Goal: Information Seeking & Learning: Learn about a topic

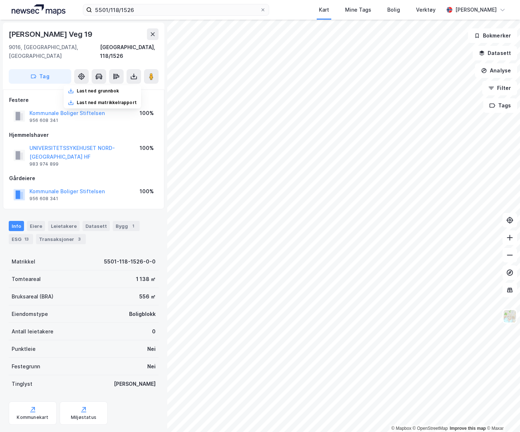
scroll to position [2, 0]
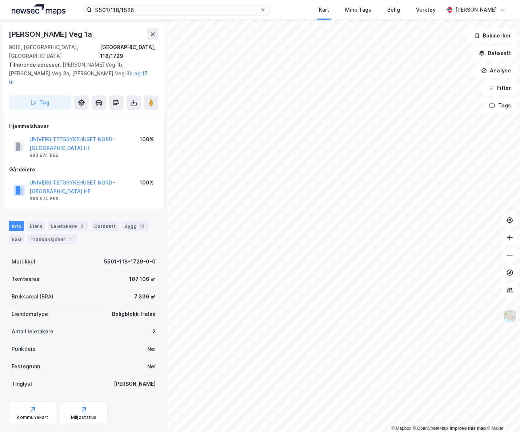
scroll to position [2, 0]
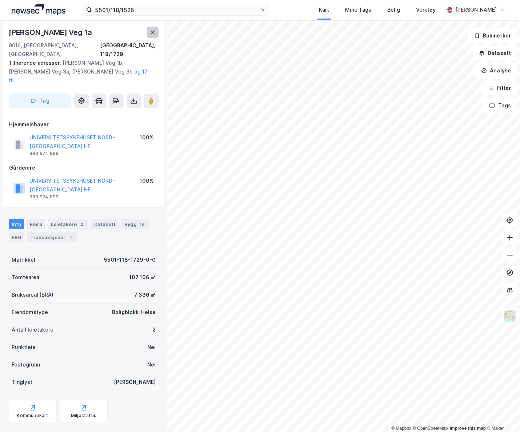
click at [151, 31] on icon at bounding box center [153, 32] width 6 height 6
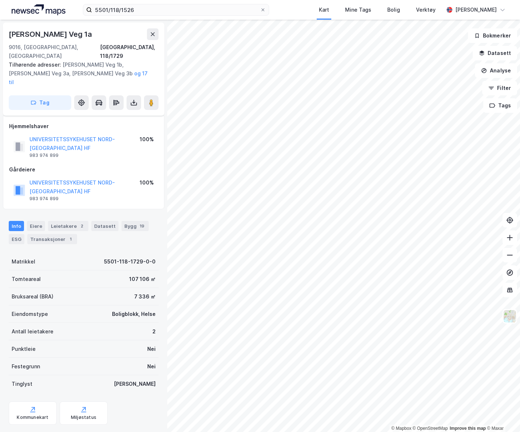
scroll to position [16, 0]
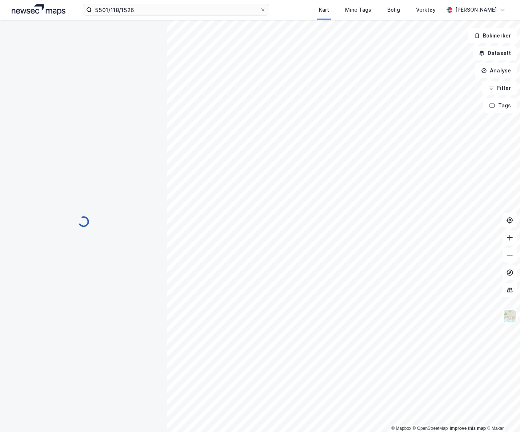
scroll to position [8, 0]
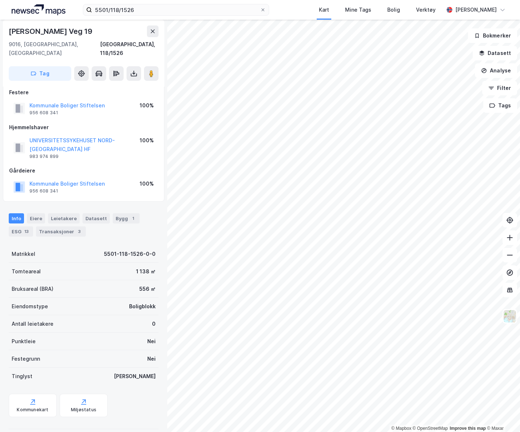
scroll to position [8, 0]
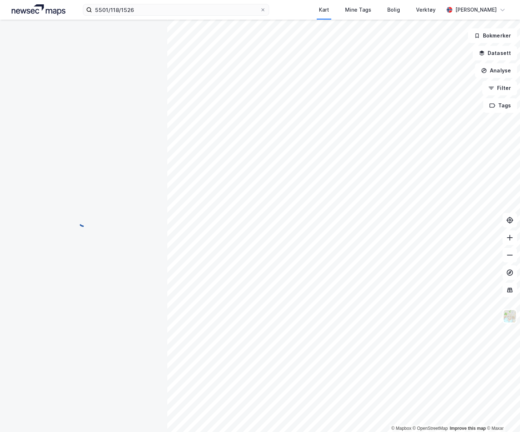
scroll to position [8, 0]
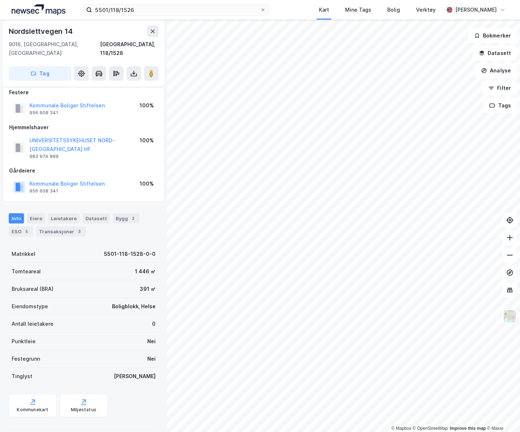
scroll to position [1, 0]
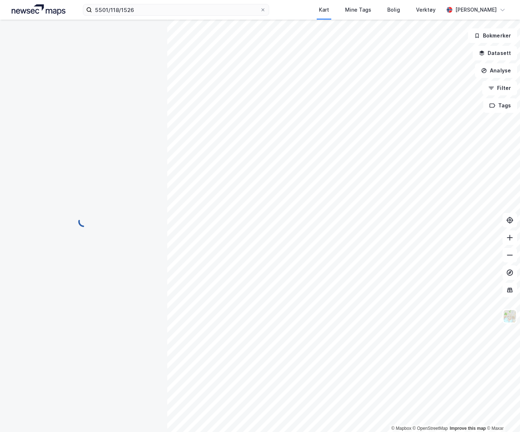
scroll to position [1, 0]
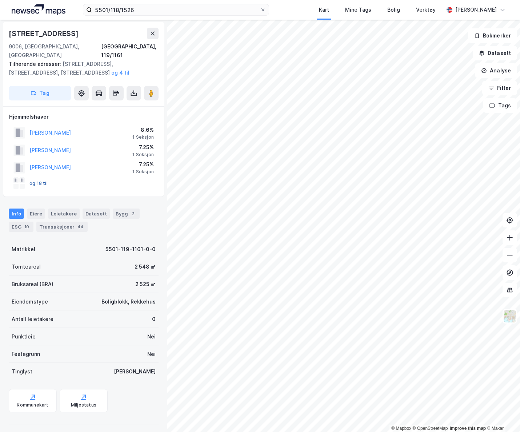
click at [0, 0] on button "og 18 til" at bounding box center [0, 0] width 0 height 0
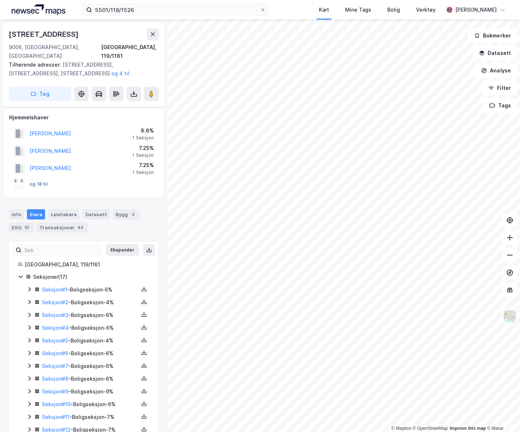
scroll to position [75, 0]
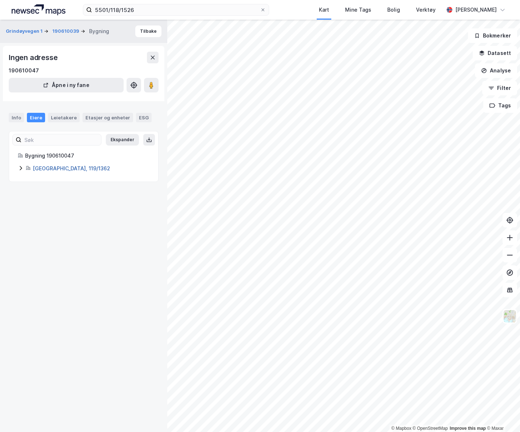
click at [58, 168] on link "[GEOGRAPHIC_DATA], 119/1362" at bounding box center [72, 168] width 78 height 6
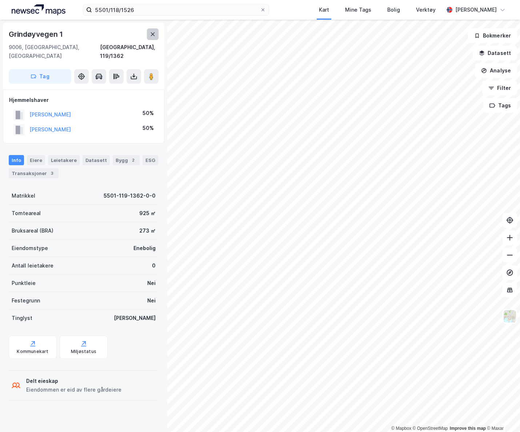
click at [152, 36] on icon at bounding box center [153, 34] width 6 height 6
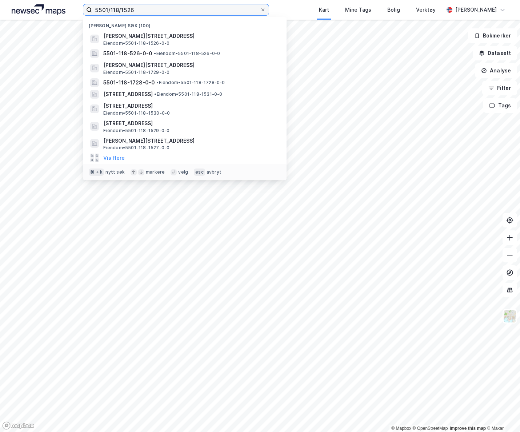
click at [156, 15] on input "5501/118/1526" at bounding box center [176, 9] width 168 height 11
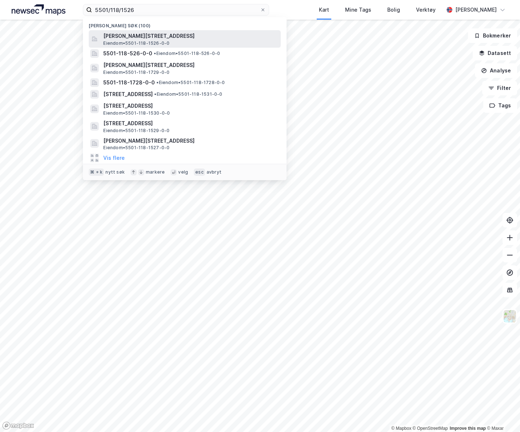
click at [179, 36] on span "[PERSON_NAME][STREET_ADDRESS]" at bounding box center [190, 36] width 175 height 9
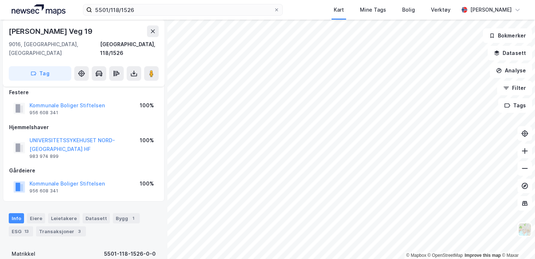
scroll to position [8, 0]
